Goal: Transaction & Acquisition: Purchase product/service

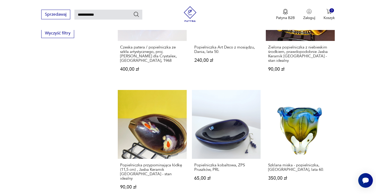
scroll to position [377, 0]
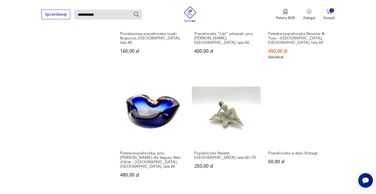
scroll to position [395, 0]
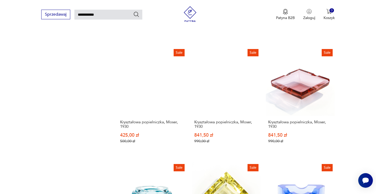
scroll to position [431, 0]
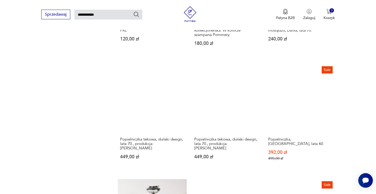
scroll to position [408, 0]
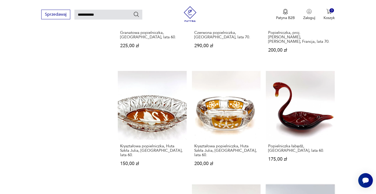
scroll to position [388, 0]
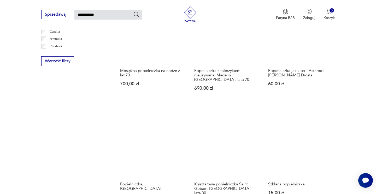
scroll to position [351, 0]
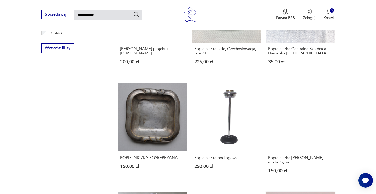
scroll to position [360, 0]
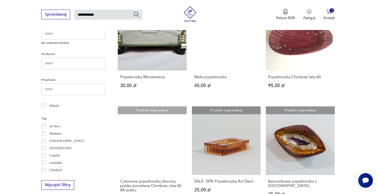
scroll to position [223, 0]
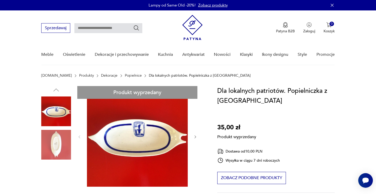
type input "**********"
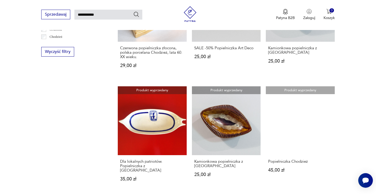
scroll to position [383, 0]
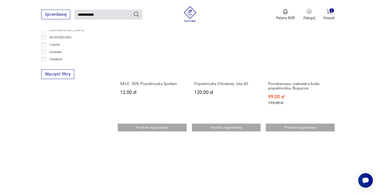
scroll to position [372, 0]
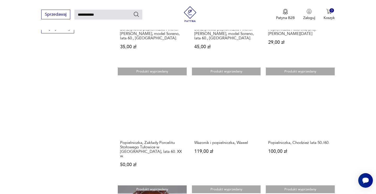
scroll to position [379, 0]
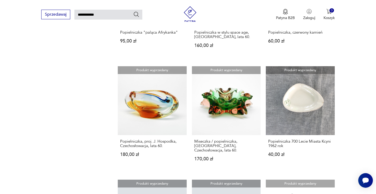
scroll to position [367, 0]
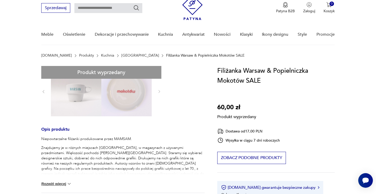
scroll to position [20, 0]
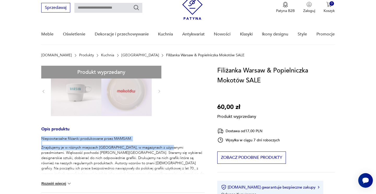
drag, startPoint x: 154, startPoint y: 128, endPoint x: 164, endPoint y: 149, distance: 22.7
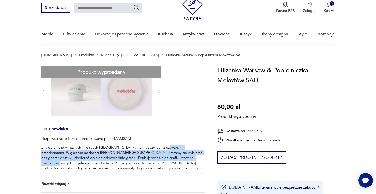
drag, startPoint x: 170, startPoint y: 160, endPoint x: 159, endPoint y: 144, distance: 19.4
click at [159, 144] on div "Niepowtarzalne filiżanki produkowane przez MAMSAM. Znajdujemy je w różnych miej…" at bounding box center [122, 164] width 163 height 56
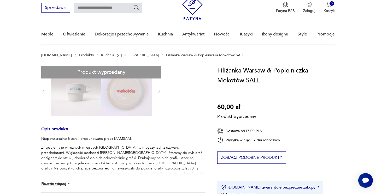
click at [159, 144] on div "Niepowtarzalne filiżanki produkowane przez MAMSAM. Znajdujemy je w różnych miej…" at bounding box center [122, 164] width 163 height 56
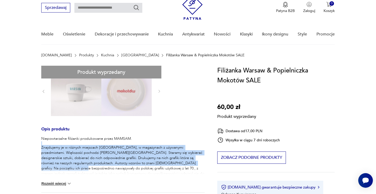
drag, startPoint x: 159, startPoint y: 144, endPoint x: 165, endPoint y: 161, distance: 17.8
click at [165, 161] on div "Niepowtarzalne filiżanki produkowane przez MAMSAM. Znajdujemy je w różnych miej…" at bounding box center [122, 164] width 163 height 56
click at [165, 163] on p "Znajdujemy je w różnych miejscach [GEOGRAPHIC_DATA], w magazynach z używanymi p…" at bounding box center [122, 168] width 163 height 47
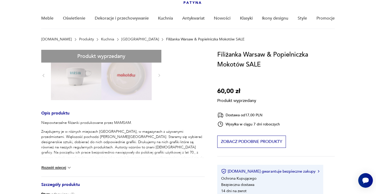
scroll to position [37, 0]
click at [65, 167] on button "Rozwiń więcej" at bounding box center [56, 167] width 30 height 5
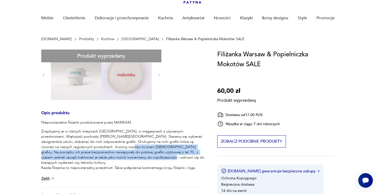
drag, startPoint x: 80, startPoint y: 149, endPoint x: 104, endPoint y: 157, distance: 25.0
click at [104, 157] on p "Znajdujemy je w różnych miejscach [GEOGRAPHIC_DATA], w magazynach z używanymi p…" at bounding box center [122, 152] width 163 height 47
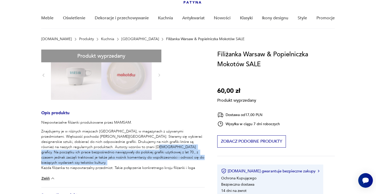
drag, startPoint x: 114, startPoint y: 162, endPoint x: 103, endPoint y: 147, distance: 17.8
click at [103, 147] on p "Znajdujemy je w różnych miejscach [GEOGRAPHIC_DATA], w magazynach z używanymi p…" at bounding box center [122, 152] width 163 height 47
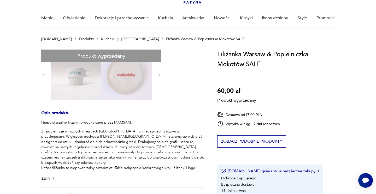
click at [103, 144] on p "Znajdujemy je w różnych miejscach [GEOGRAPHIC_DATA], w magazynach z używanymi p…" at bounding box center [122, 152] width 163 height 47
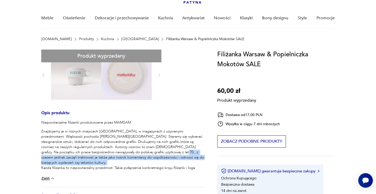
drag, startPoint x: 113, startPoint y: 164, endPoint x: 106, endPoint y: 145, distance: 20.7
click at [107, 150] on p "Znajdujemy je w różnych miejscach [GEOGRAPHIC_DATA], w magazynach z używanymi p…" at bounding box center [122, 152] width 163 height 47
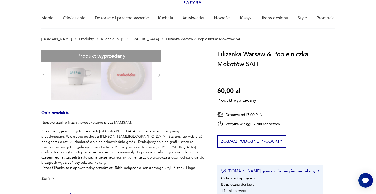
click at [106, 142] on p "Znajdujemy je w różnych miejscach [GEOGRAPHIC_DATA], w magazynach z używanymi p…" at bounding box center [122, 152] width 163 height 47
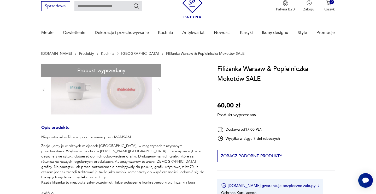
scroll to position [22, 0]
click at [200, 98] on div "Produkt wyprzedany Opis produktu Niepowtarzalne filiżanki produkowane przez MAM…" at bounding box center [122, 179] width 163 height 230
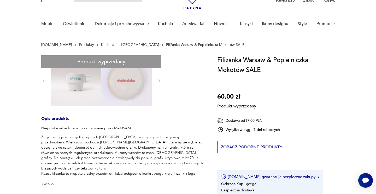
scroll to position [31, 0]
click at [128, 128] on p "Niepowtarzalne filiżanki produkowane przez MAMSAM." at bounding box center [122, 128] width 163 height 5
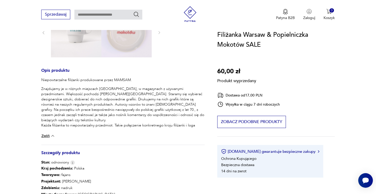
scroll to position [85, 0]
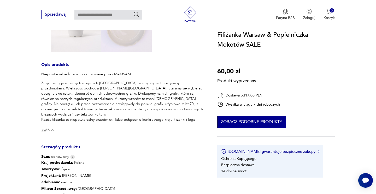
click at [246, 122] on button "Zobacz podobne produkty" at bounding box center [251, 122] width 69 height 12
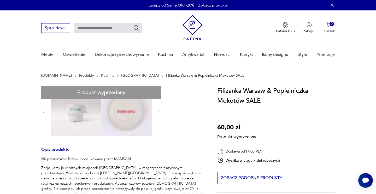
click at [92, 22] on div "Sprzedawaj Patyna B2B Zaloguj 0 Koszyk Twój koszyk ( 0 ) Brak produktów w koszy…" at bounding box center [187, 25] width 293 height 30
click at [93, 28] on input "text" at bounding box center [108, 28] width 68 height 10
type input "******"
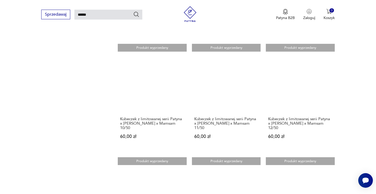
scroll to position [411, 0]
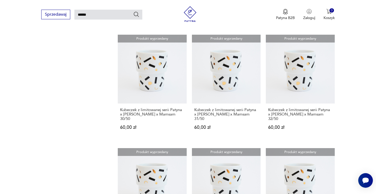
scroll to position [412, 0]
